Goal: Feedback & Contribution: Leave review/rating

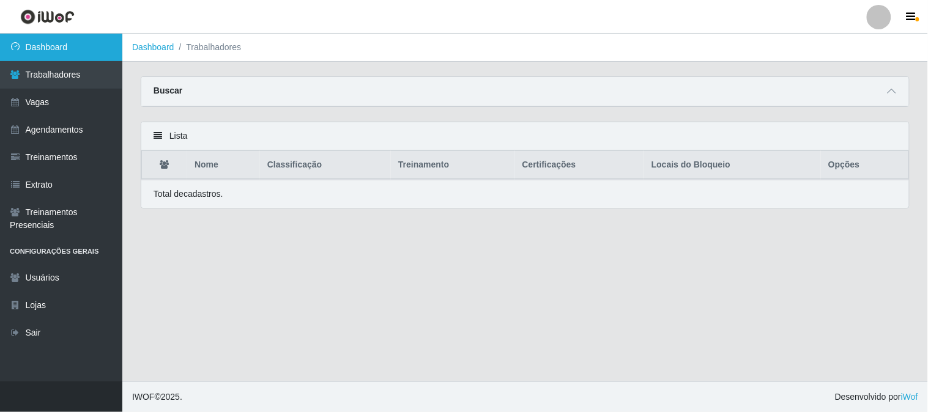
click at [87, 58] on link "Dashboard" at bounding box center [61, 48] width 122 height 28
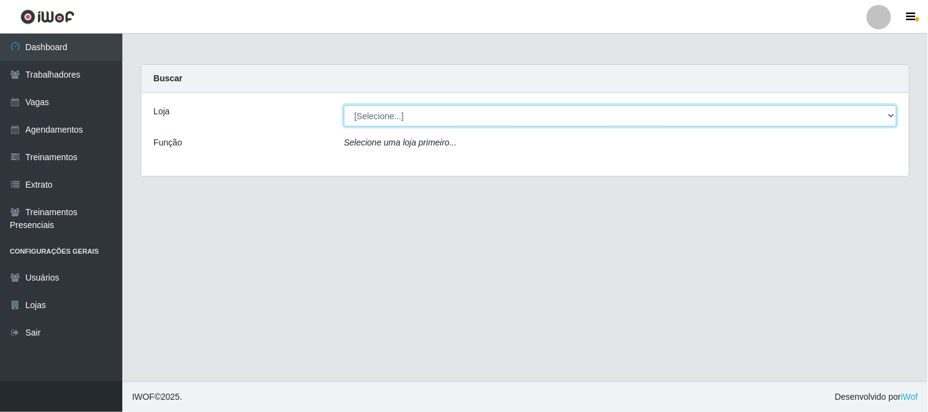
click at [434, 119] on select "[Selecione...] Sapore D'italia" at bounding box center [620, 115] width 553 height 21
select select "266"
click at [344, 105] on select "[Selecione...] Sapore D'italia" at bounding box center [620, 115] width 553 height 21
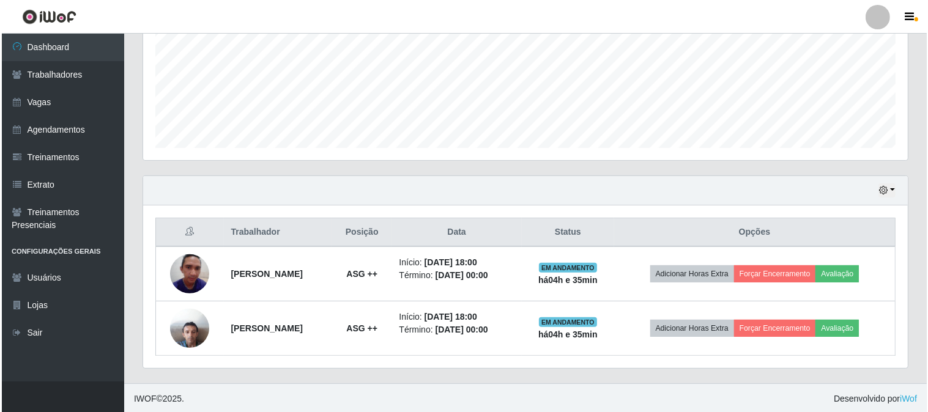
scroll to position [253, 764]
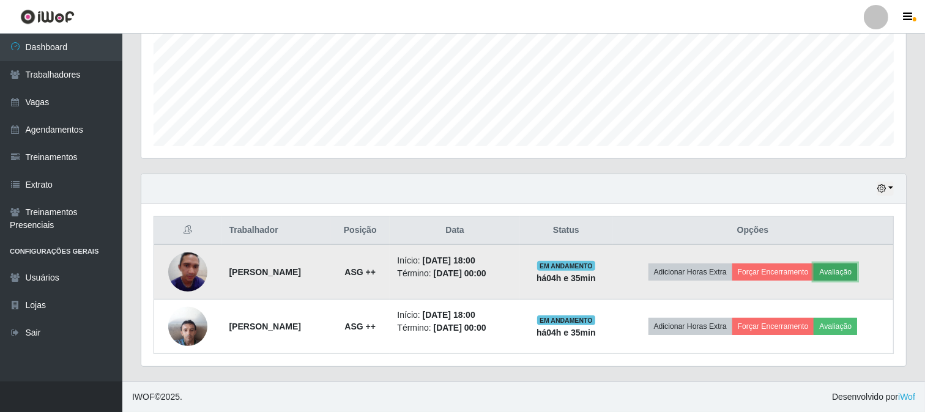
click at [849, 274] on button "Avaliação" at bounding box center [834, 272] width 43 height 17
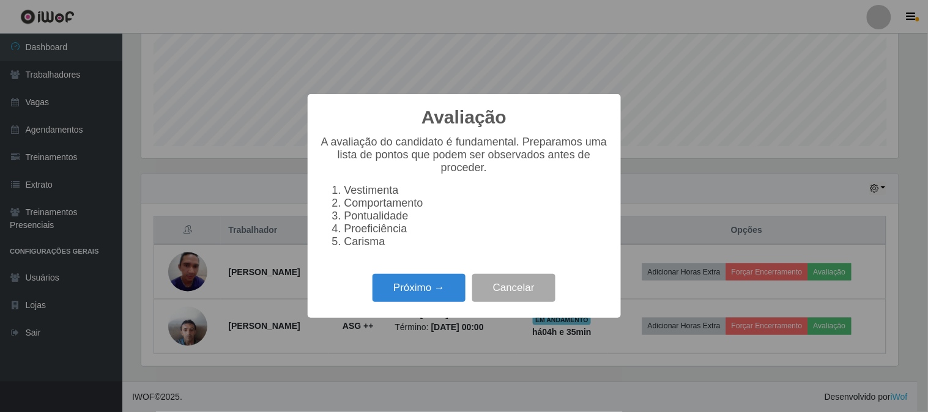
scroll to position [253, 756]
click at [429, 290] on button "Próximo →" at bounding box center [418, 288] width 93 height 29
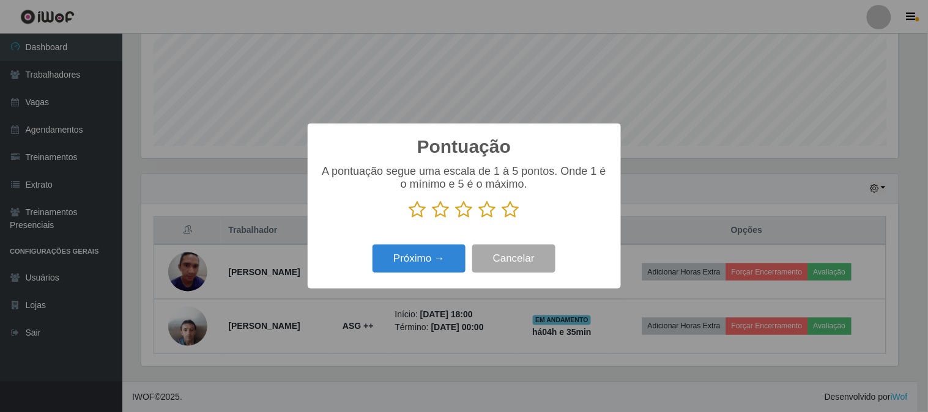
drag, startPoint x: 512, startPoint y: 209, endPoint x: 461, endPoint y: 257, distance: 70.1
click at [511, 209] on icon at bounding box center [510, 210] width 17 height 18
click at [502, 219] on input "radio" at bounding box center [502, 219] width 0 height 0
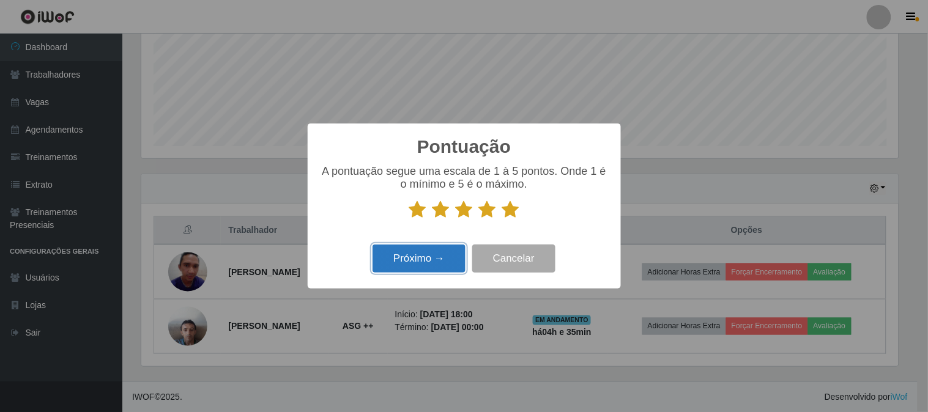
click at [432, 266] on button "Próximo →" at bounding box center [418, 259] width 93 height 29
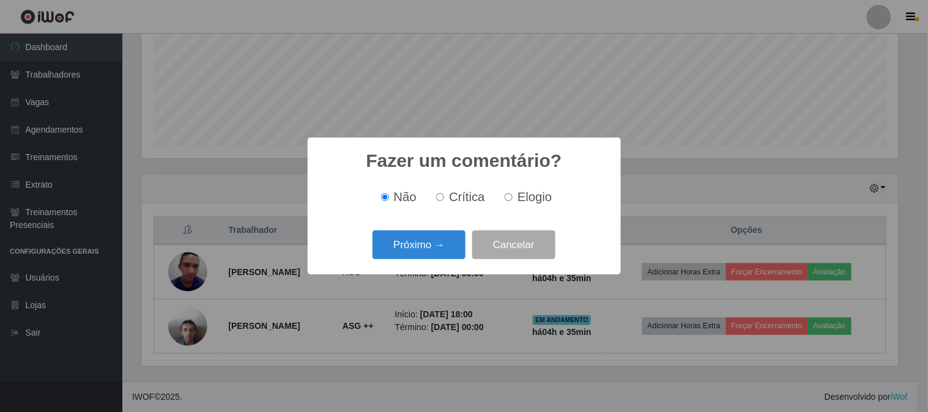
drag, startPoint x: 517, startPoint y: 198, endPoint x: 492, endPoint y: 209, distance: 26.6
click at [515, 198] on label "Elogio" at bounding box center [526, 197] width 52 height 14
click at [512, 198] on input "Elogio" at bounding box center [508, 197] width 8 height 8
radio input "true"
click at [438, 238] on button "Próximo →" at bounding box center [418, 245] width 93 height 29
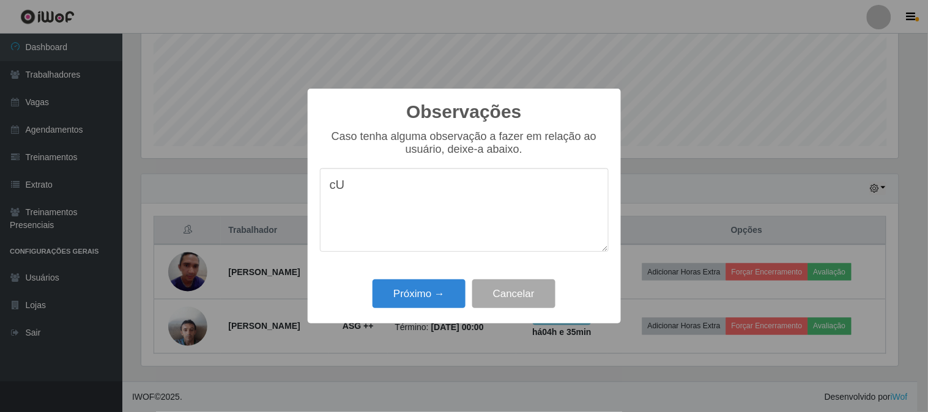
type textarea "c"
drag, startPoint x: 575, startPoint y: 191, endPoint x: 336, endPoint y: 193, distance: 239.1
click at [336, 193] on textarea "Cumpre horario certo, trabalha bem ativo !!!" at bounding box center [464, 210] width 289 height 84
drag, startPoint x: 331, startPoint y: 193, endPoint x: 352, endPoint y: 197, distance: 21.7
drag, startPoint x: 570, startPoint y: 185, endPoint x: 325, endPoint y: 187, distance: 245.2
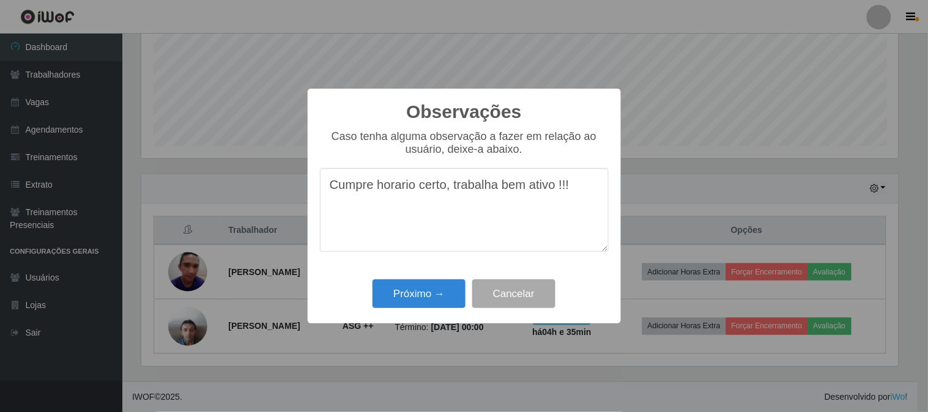
click at [325, 187] on textarea "Cumpre horario certo, trabalha bem ativo !!!" at bounding box center [464, 210] width 289 height 84
click at [331, 186] on textarea "Cumpre horario certo, trabalha bem ativo !!!" at bounding box center [464, 210] width 289 height 84
click at [397, 185] on textarea "Cumpre horario certo, trabalha bem ativo !!!" at bounding box center [464, 210] width 289 height 84
drag, startPoint x: 591, startPoint y: 199, endPoint x: 578, endPoint y: 190, distance: 15.4
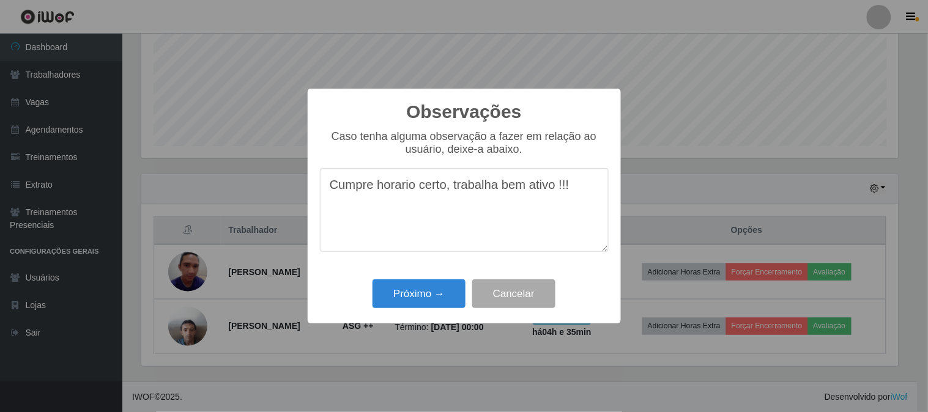
click at [588, 198] on textarea "Cumpre horario certo, trabalha bem ativo !!!" at bounding box center [464, 210] width 289 height 84
drag, startPoint x: 576, startPoint y: 186, endPoint x: 405, endPoint y: 185, distance: 170.6
click at [413, 185] on textarea "Cumpre horario certo, trabalha bem ativo !!!" at bounding box center [464, 210] width 289 height 84
drag, startPoint x: 374, startPoint y: 186, endPoint x: 352, endPoint y: 186, distance: 22.0
click at [308, 190] on div "Observações × Caso tenha alguma observação a fazer em relação ao usuário, deixe…" at bounding box center [464, 206] width 313 height 235
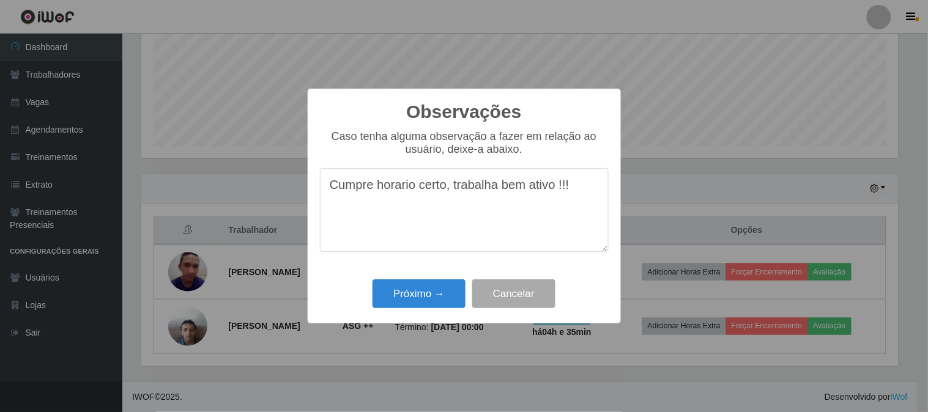
click at [555, 191] on textarea "Cumpre horario certo, trabalha bem ativo !!!" at bounding box center [464, 210] width 289 height 84
drag, startPoint x: 574, startPoint y: 185, endPoint x: 320, endPoint y: 187, distance: 253.8
click at [320, 187] on textarea "Cumpre horario certo, trabalha bem ativo !!!" at bounding box center [464, 210] width 289 height 84
type textarea "Cumpre horario certo, trabalha bem ativo !!!"
click at [418, 302] on button "Próximo →" at bounding box center [418, 293] width 93 height 29
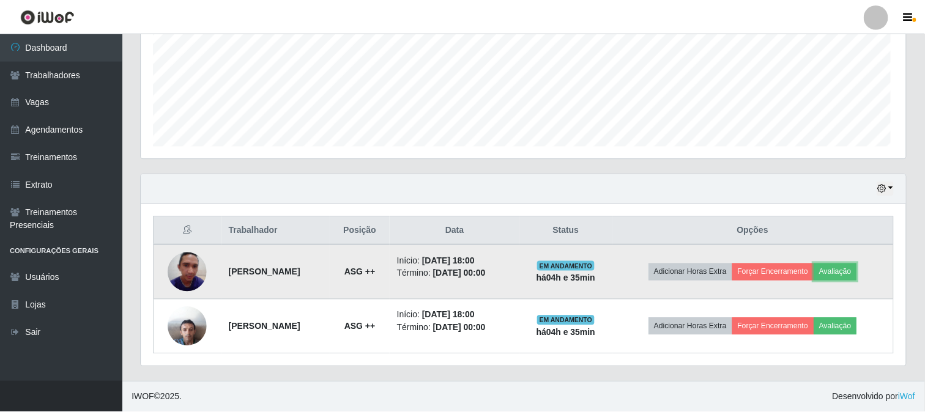
scroll to position [253, 764]
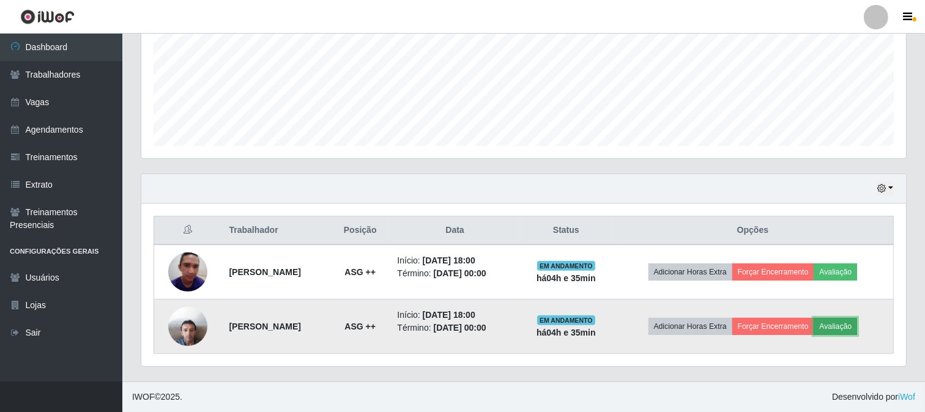
click at [847, 331] on button "Avaliação" at bounding box center [834, 326] width 43 height 17
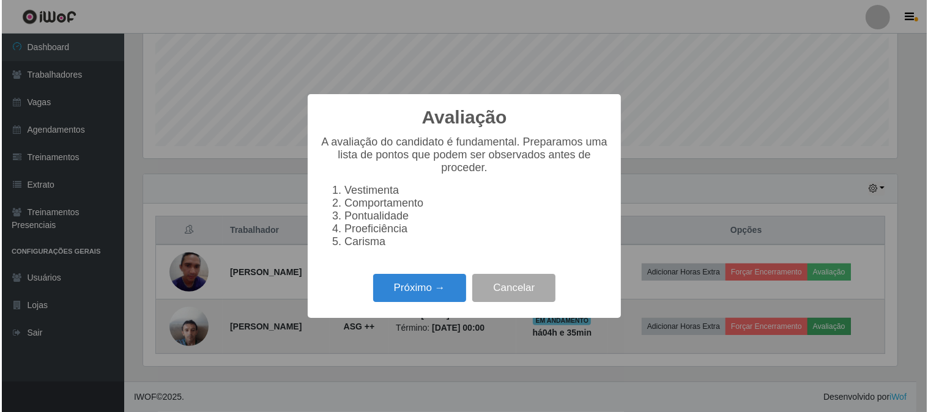
scroll to position [253, 756]
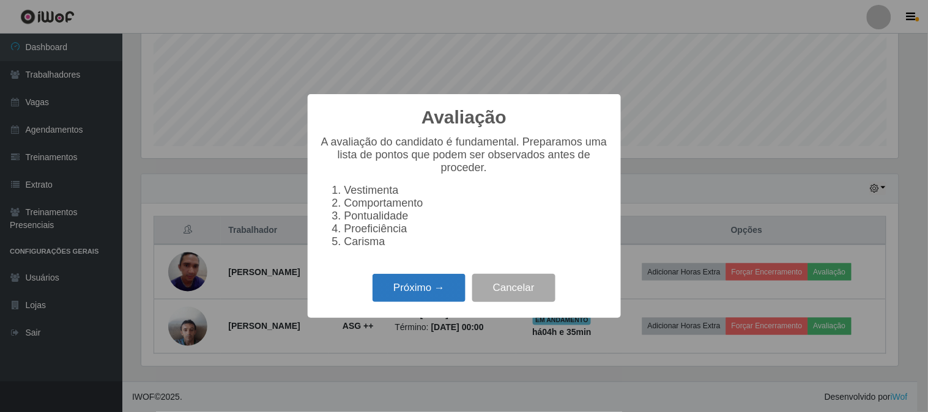
click at [429, 291] on button "Próximo →" at bounding box center [418, 288] width 93 height 29
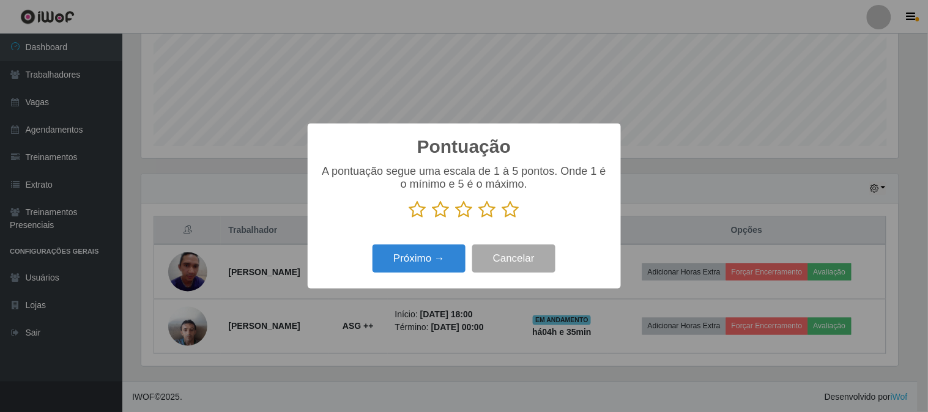
scroll to position [611204, 610701]
drag, startPoint x: 504, startPoint y: 213, endPoint x: 493, endPoint y: 221, distance: 13.1
click at [505, 213] on icon at bounding box center [510, 210] width 17 height 18
click at [502, 219] on input "radio" at bounding box center [502, 219] width 0 height 0
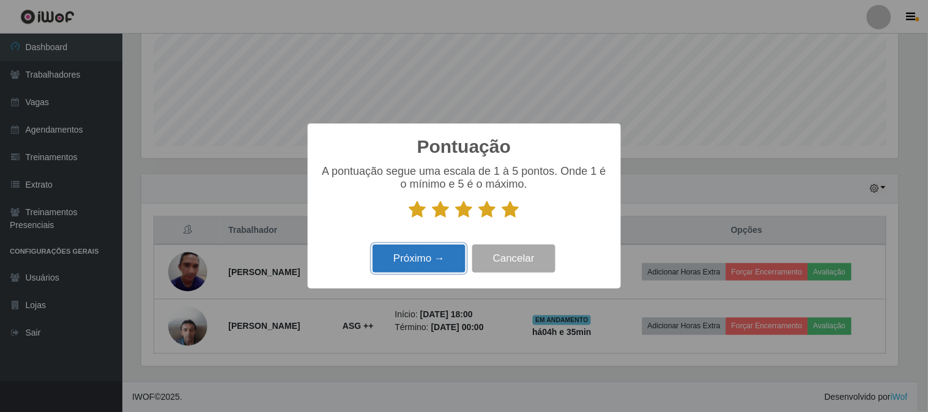
click at [421, 256] on button "Próximo →" at bounding box center [418, 259] width 93 height 29
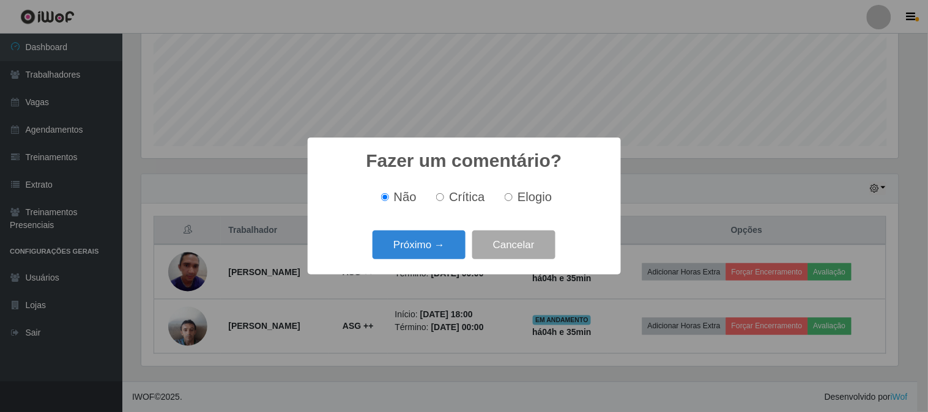
drag, startPoint x: 506, startPoint y: 196, endPoint x: 456, endPoint y: 229, distance: 60.0
click at [505, 196] on input "Elogio" at bounding box center [508, 197] width 8 height 8
radio input "true"
click at [431, 249] on button "Próximo →" at bounding box center [418, 245] width 93 height 29
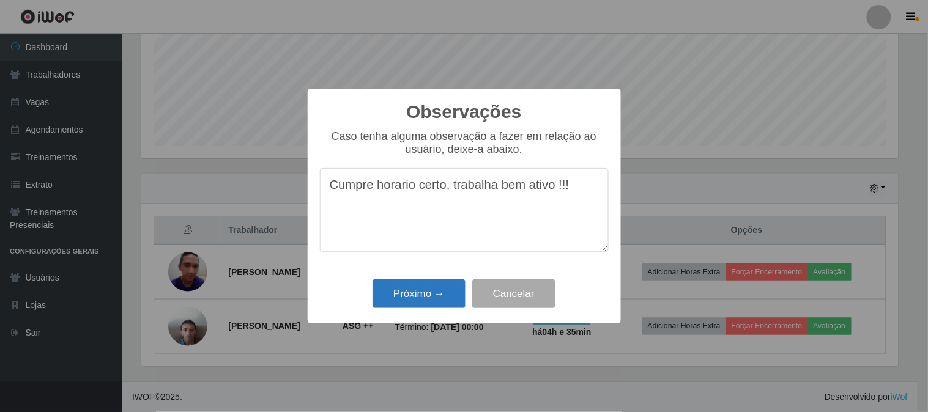
type textarea "Cumpre horario certo, trabalha bem ativo !!!"
click at [423, 292] on button "Próximo →" at bounding box center [418, 293] width 93 height 29
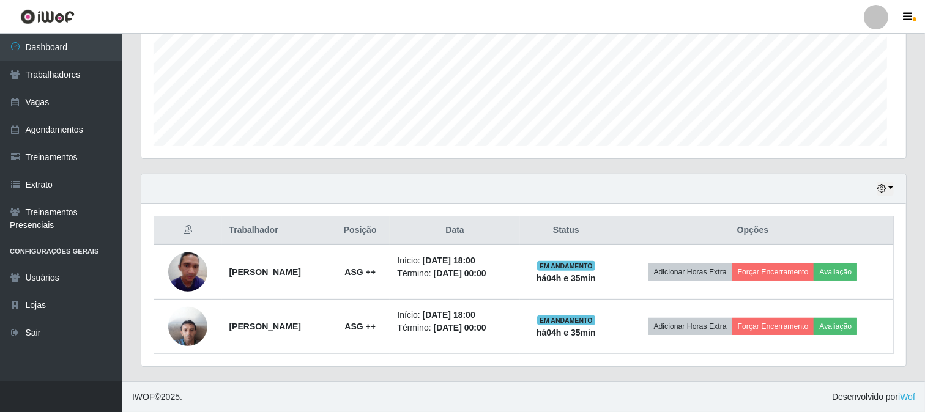
scroll to position [253, 764]
